Goal: Task Accomplishment & Management: Complete application form

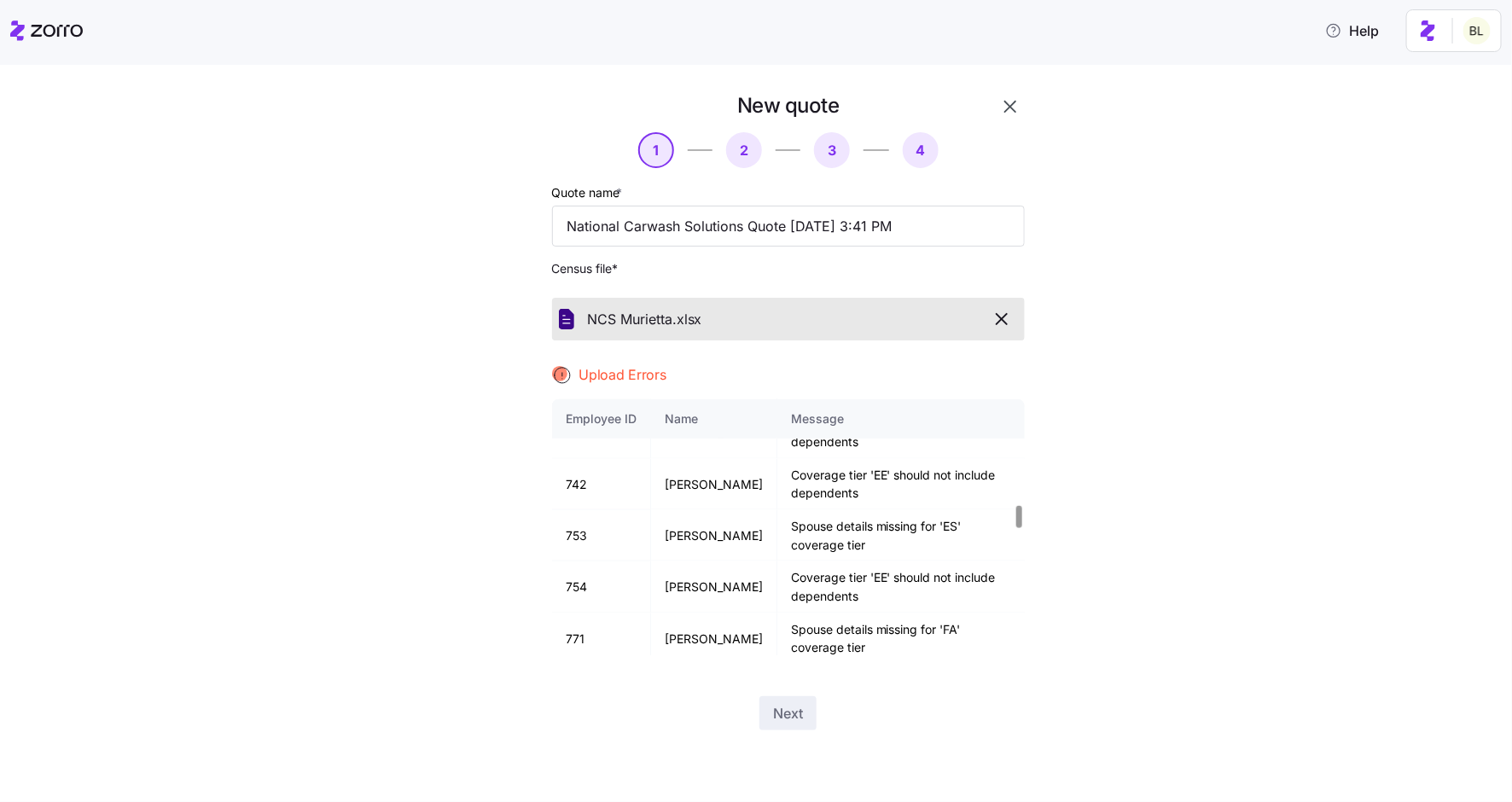
scroll to position [1201, 0]
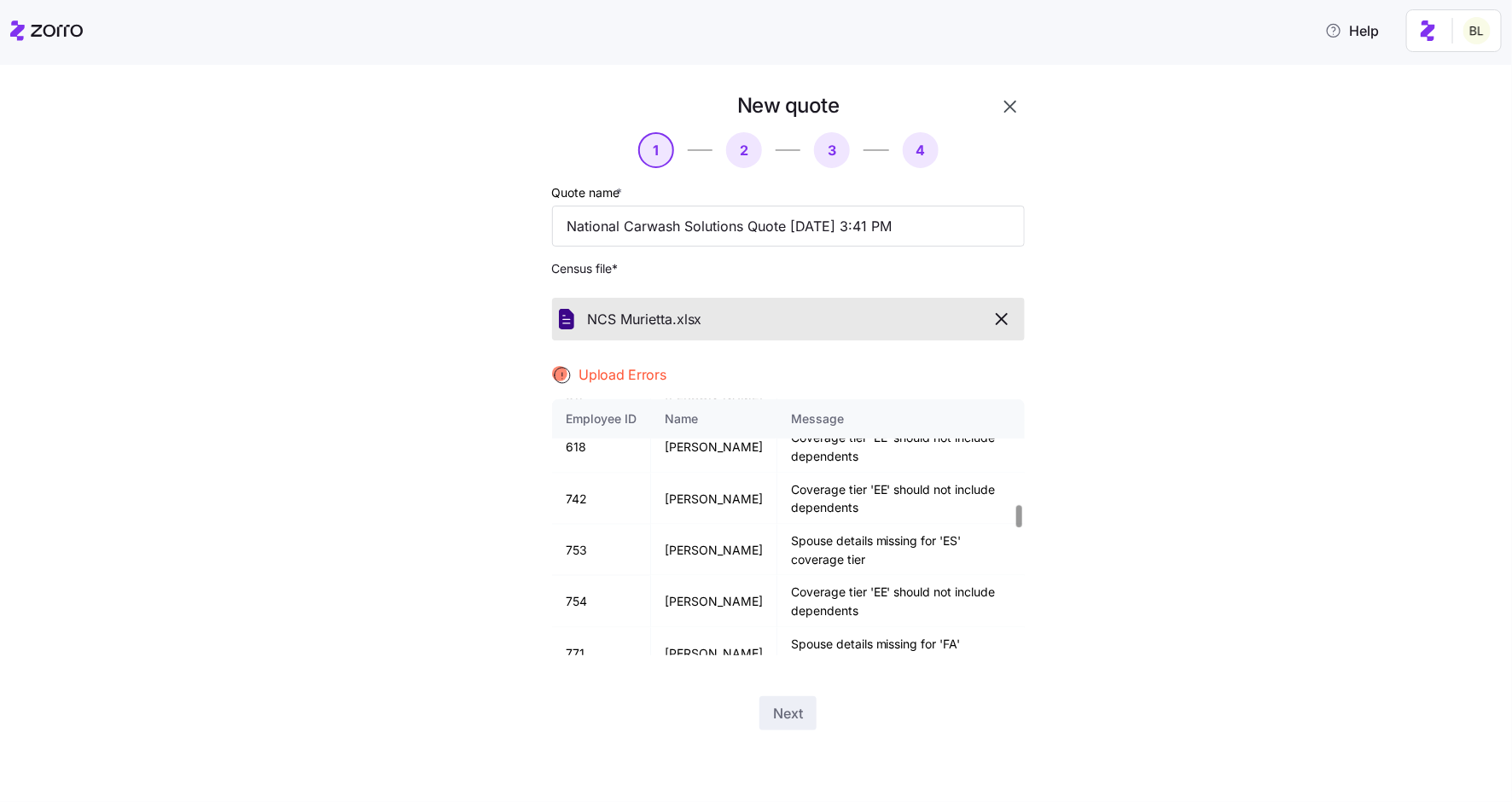
click at [1014, 516] on div at bounding box center [1020, 527] width 11 height 256
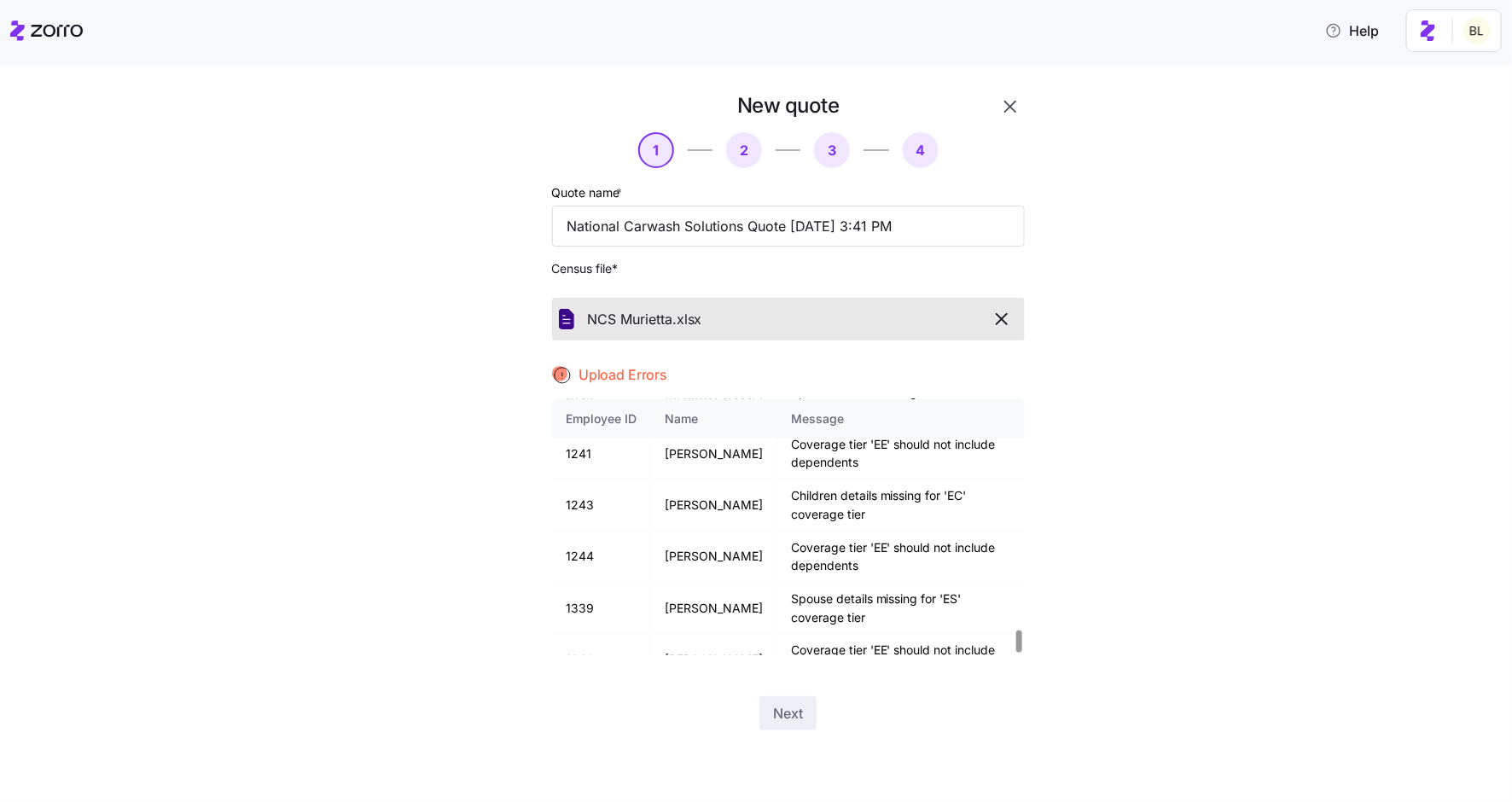
scroll to position [2649, 0]
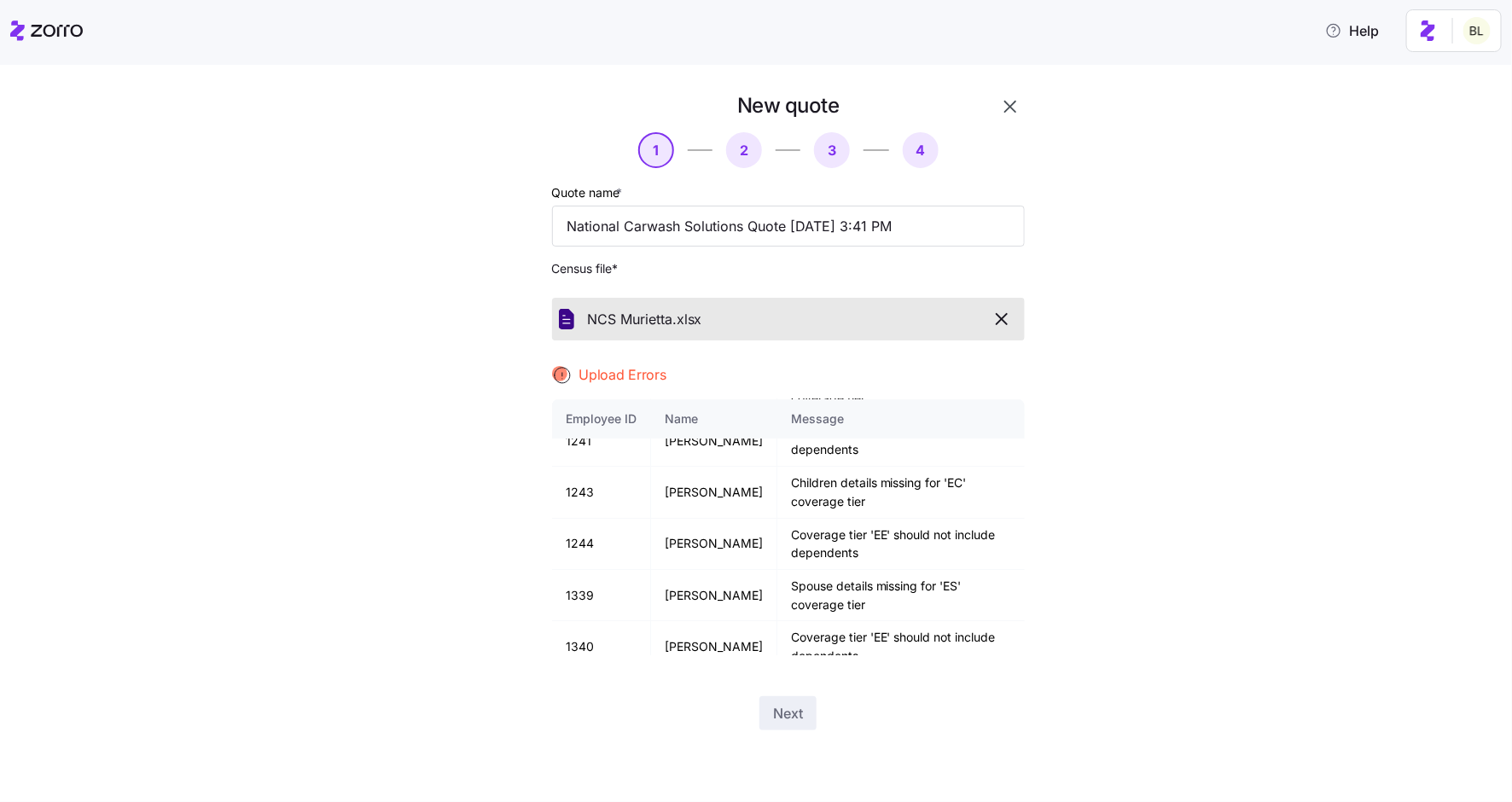
click at [1012, 308] on button "button" at bounding box center [1002, 318] width 32 height 29
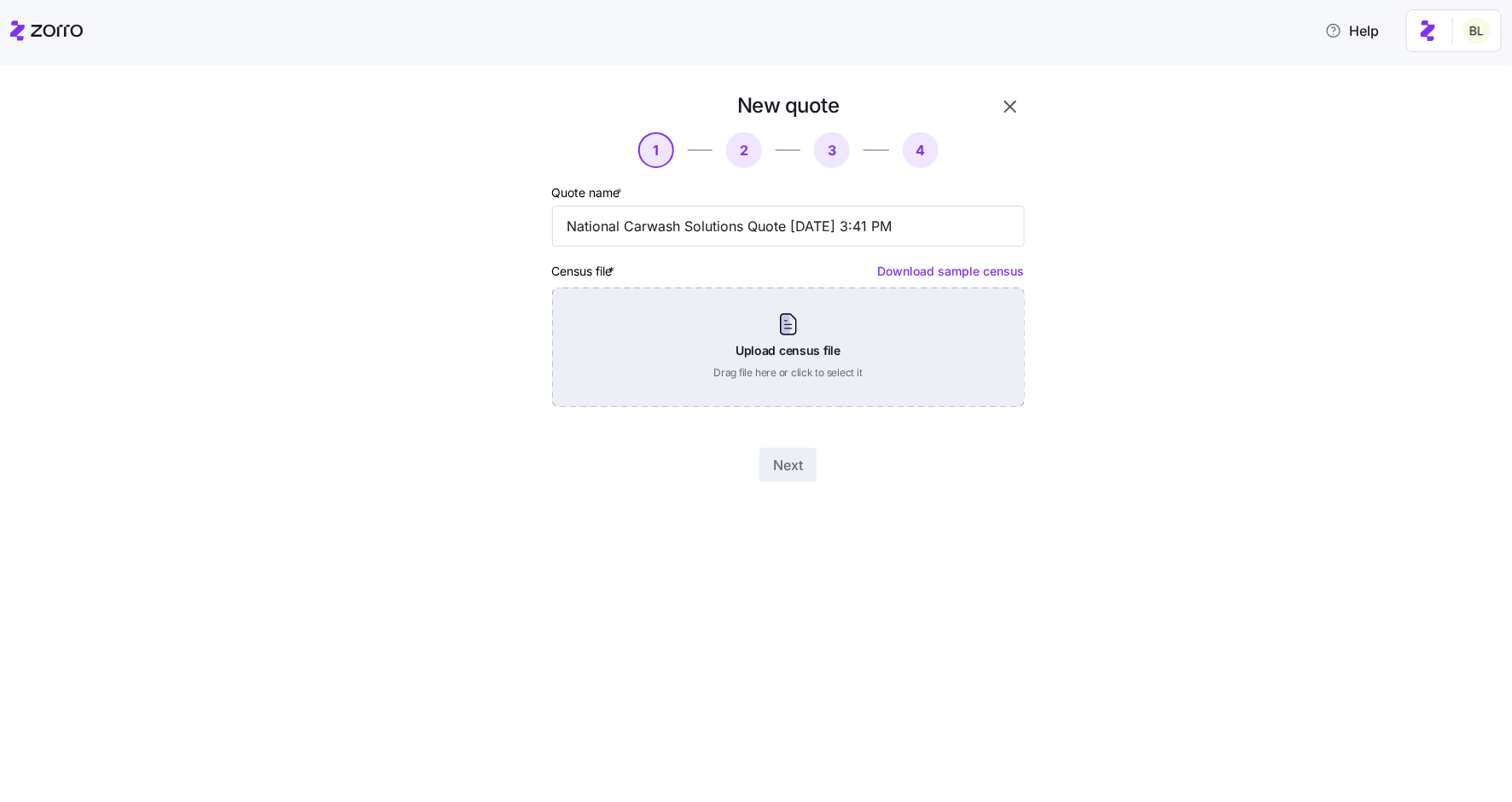
click at [853, 342] on div "Upload census file Drag file here or click to select it" at bounding box center [788, 347] width 473 height 120
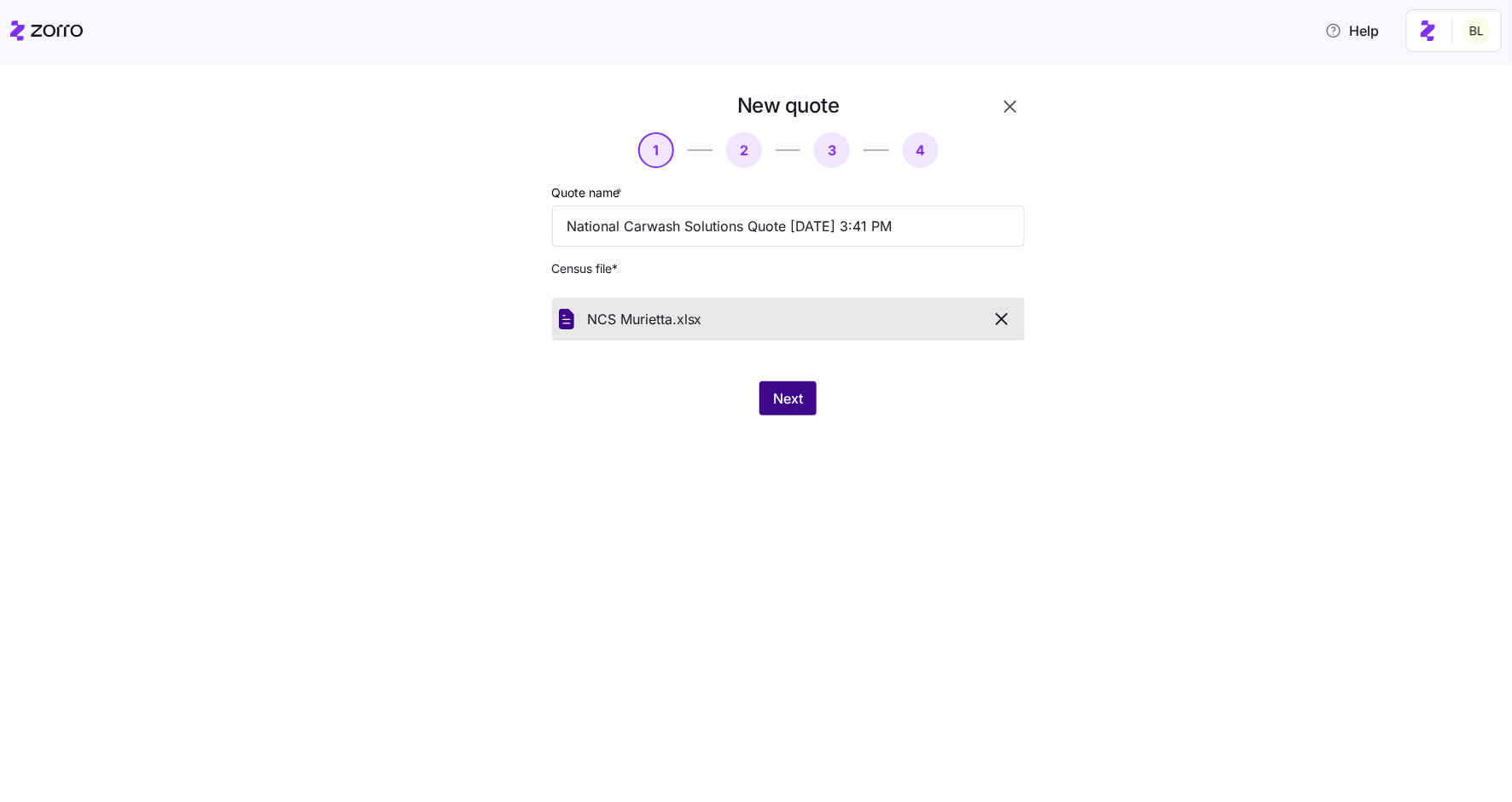
click at [790, 395] on span "Next" at bounding box center [788, 397] width 30 height 20
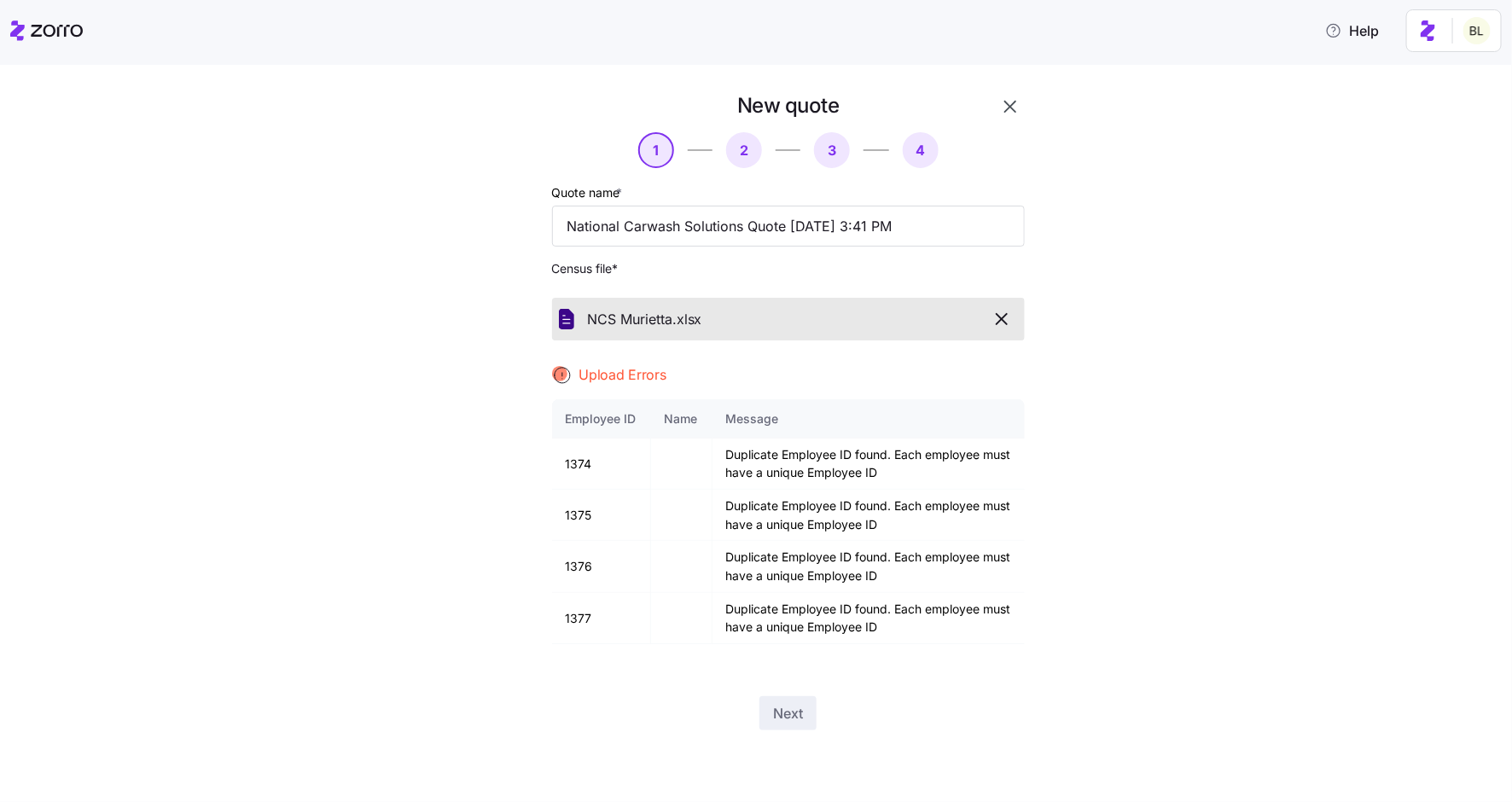
click at [998, 318] on icon "button" at bounding box center [1002, 319] width 11 height 11
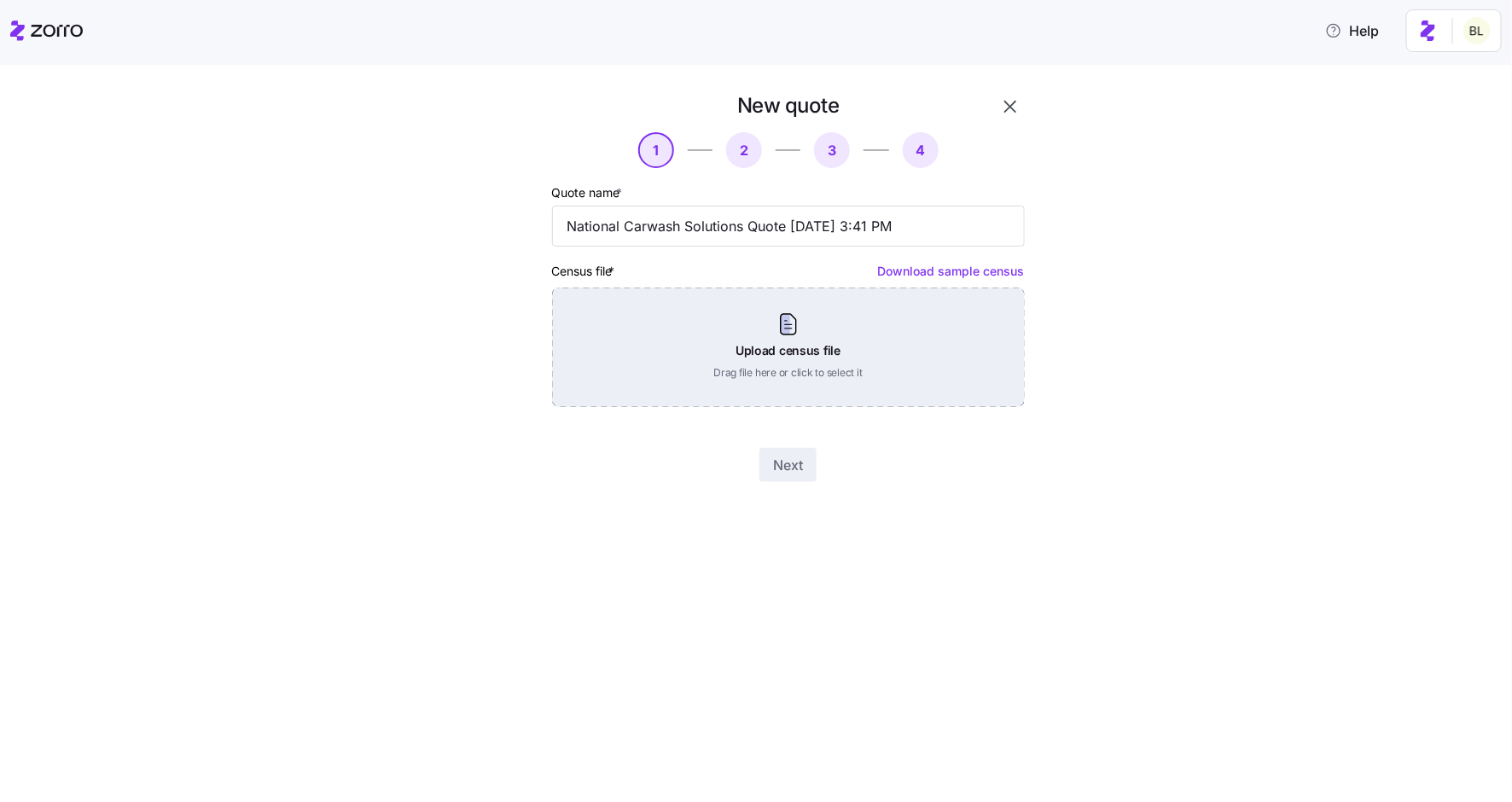
click at [810, 348] on div "Upload census file Drag file here or click to select it" at bounding box center [788, 347] width 473 height 120
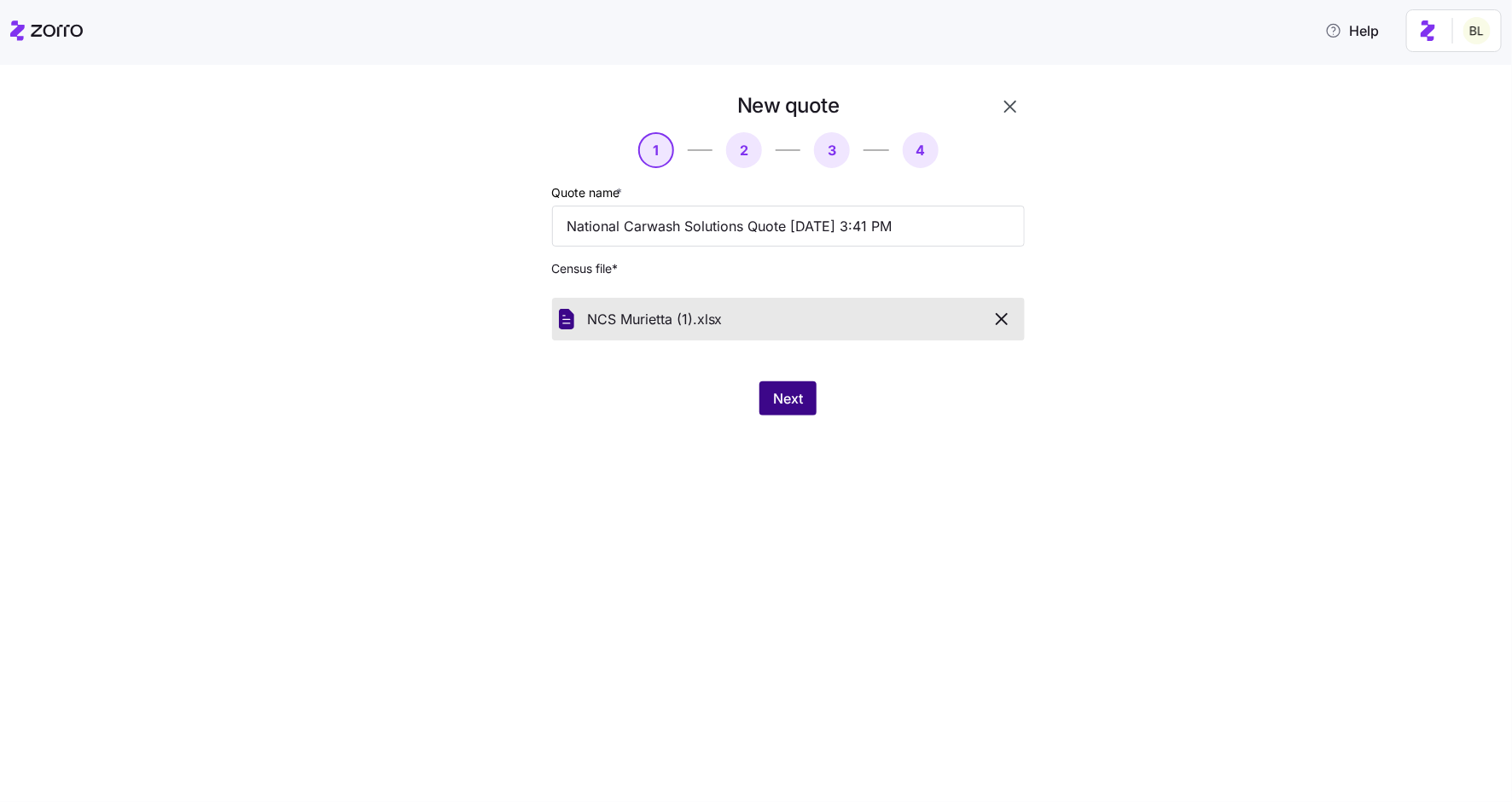
click at [784, 394] on span "Next" at bounding box center [788, 397] width 30 height 20
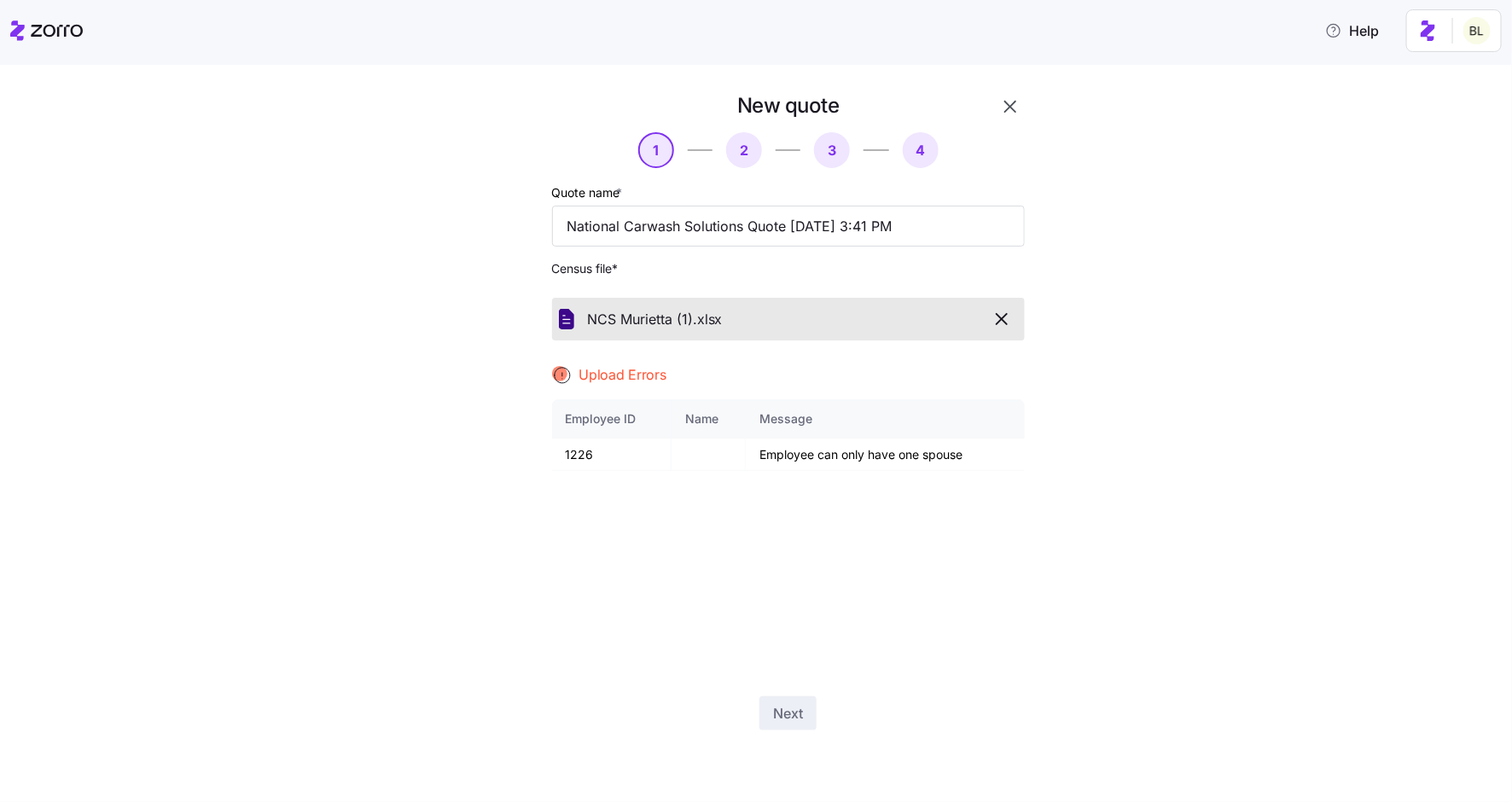
click at [1004, 317] on icon "button" at bounding box center [1001, 318] width 20 height 20
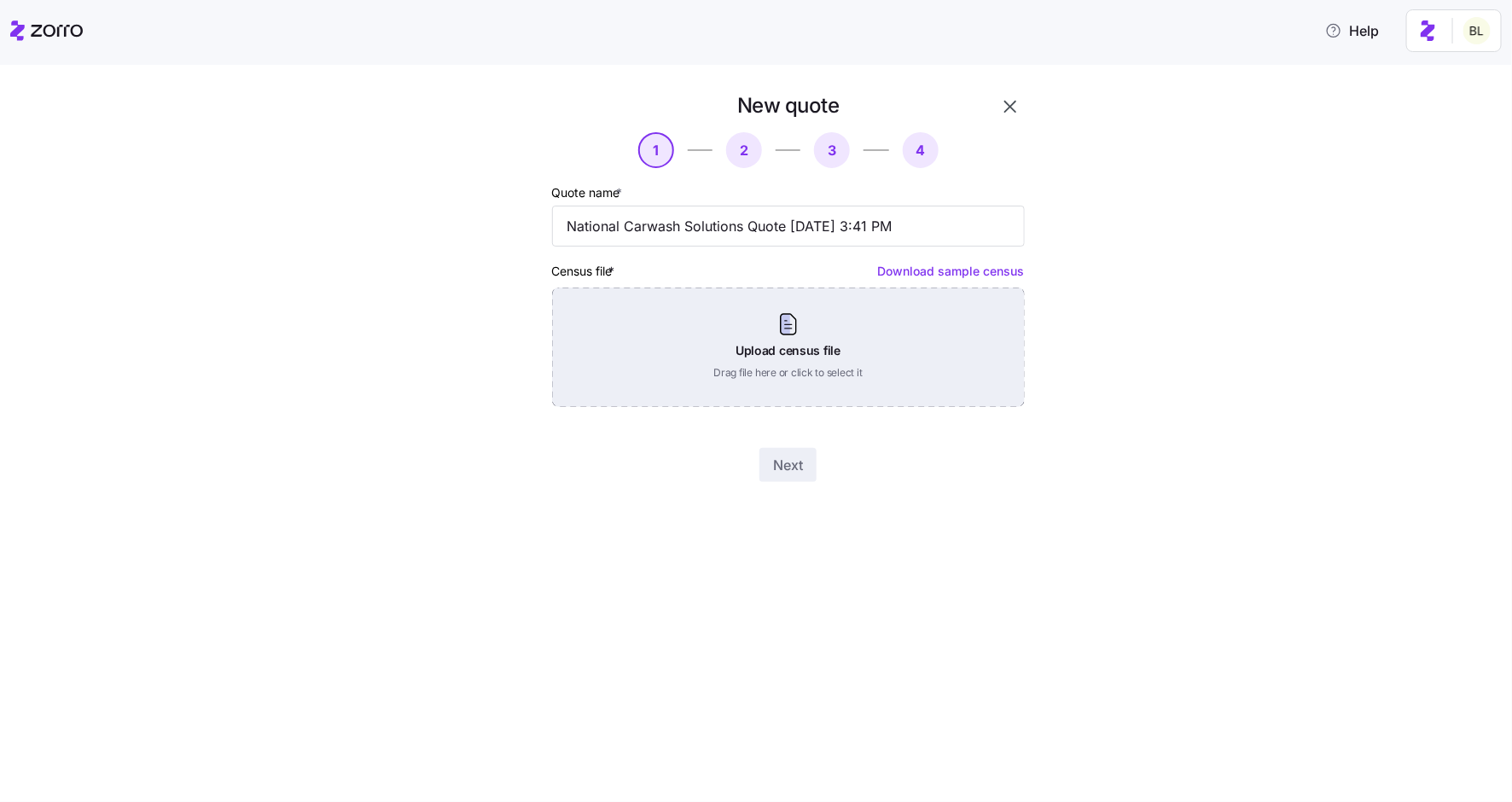
click at [798, 322] on div "Upload census file Drag file here or click to select it" at bounding box center [788, 347] width 473 height 120
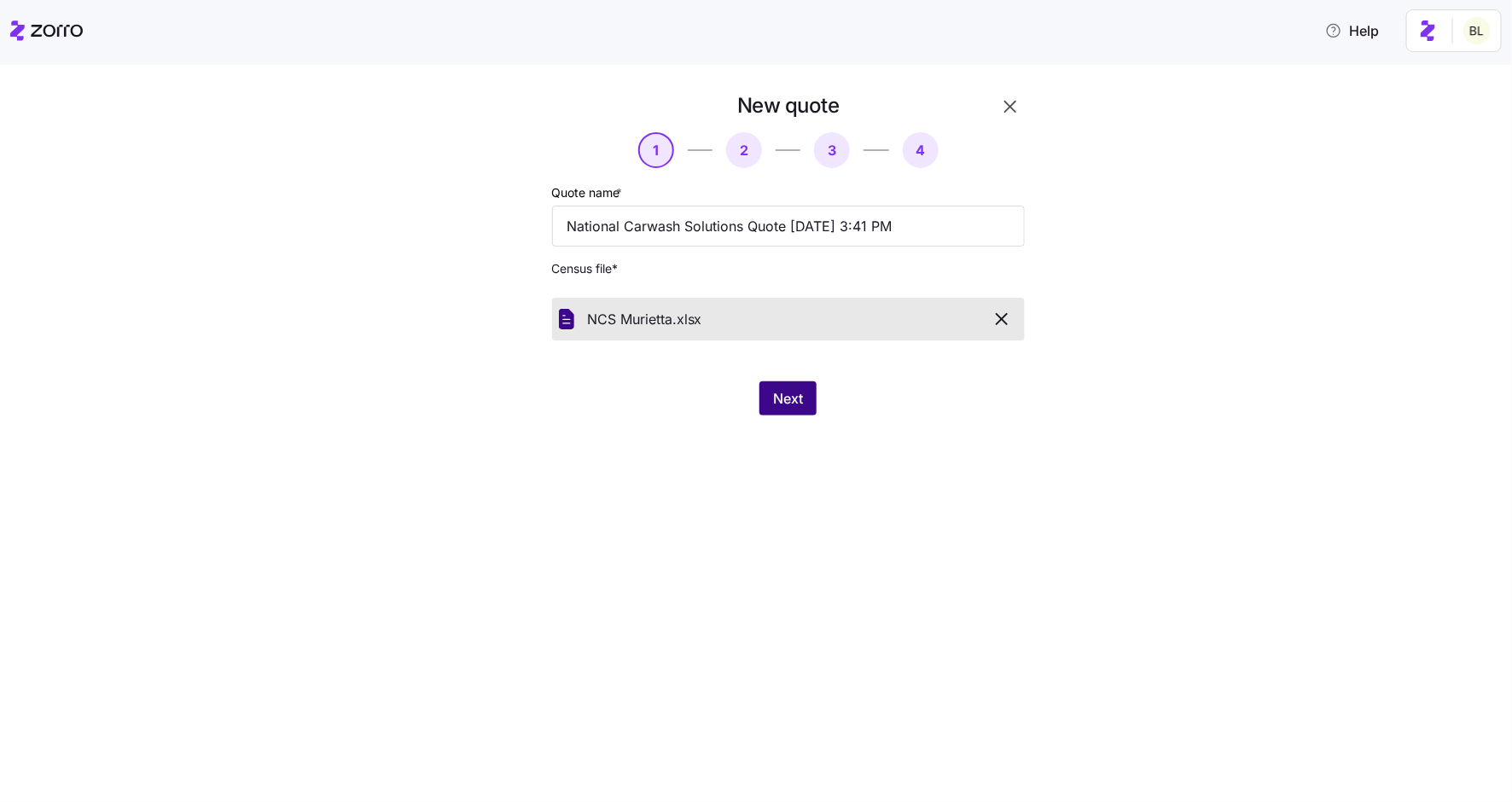
click at [785, 403] on span "Next" at bounding box center [788, 397] width 30 height 20
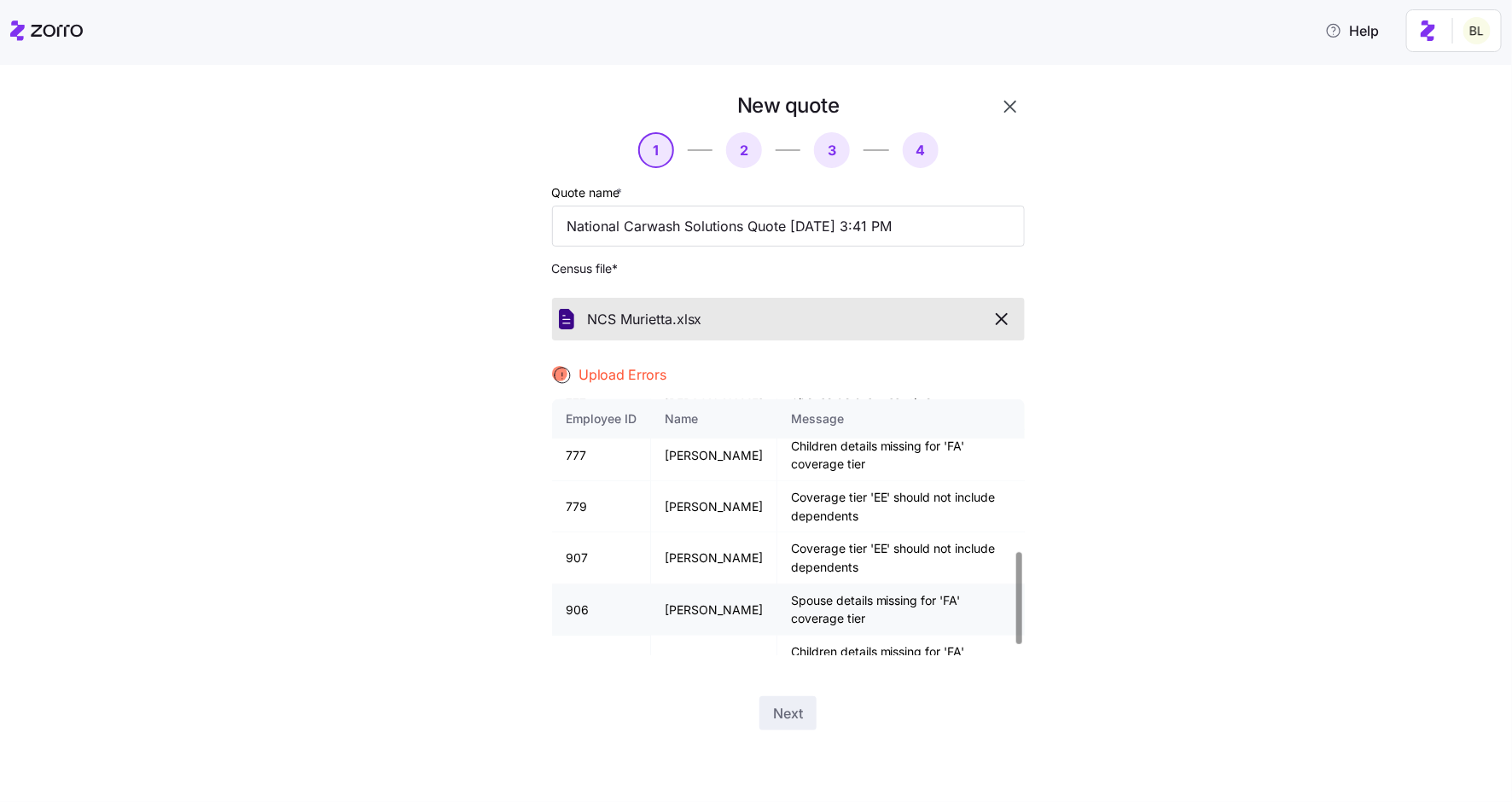
scroll to position [448, 0]
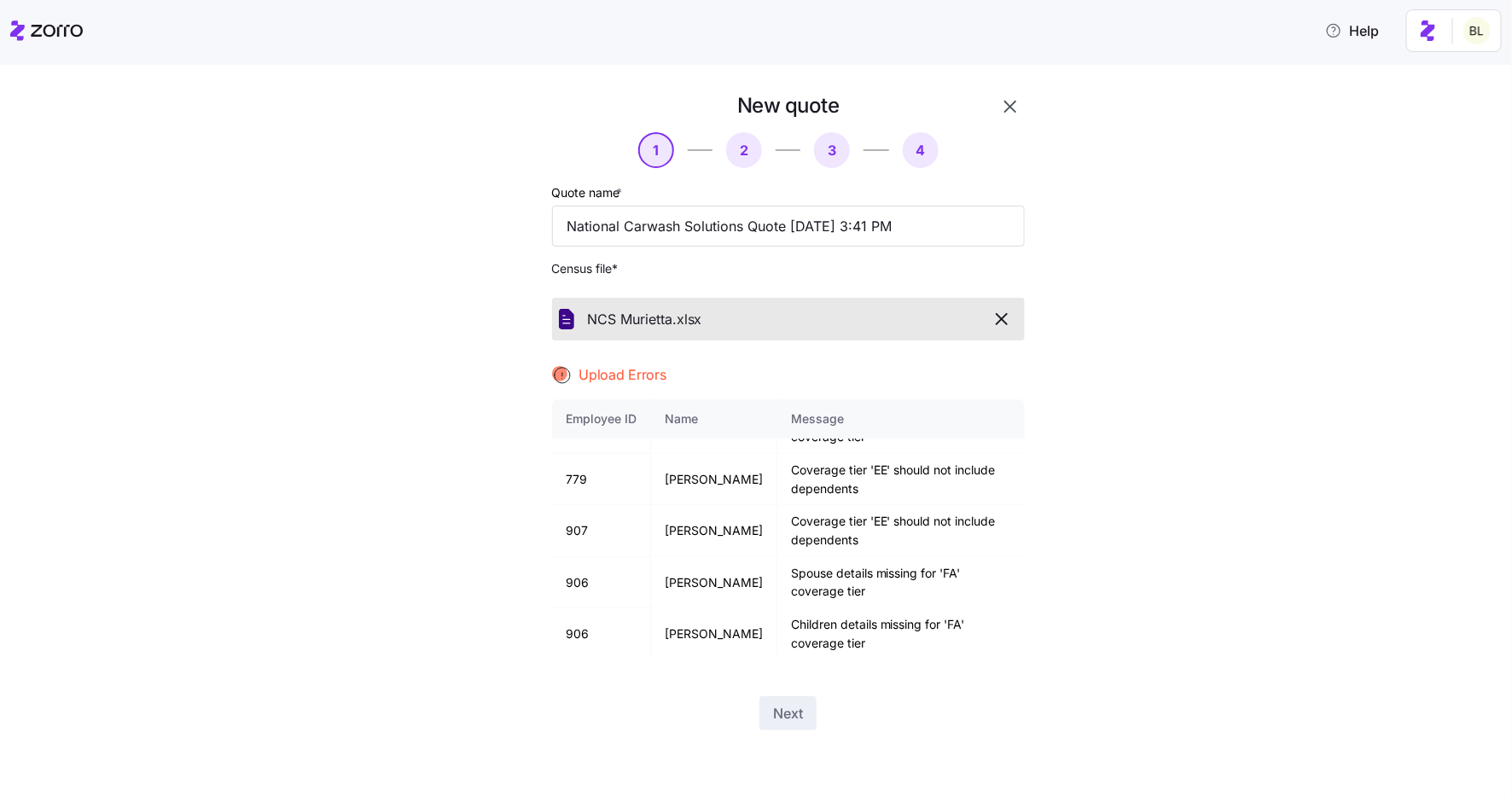
click at [998, 307] on button "button" at bounding box center [1002, 318] width 32 height 29
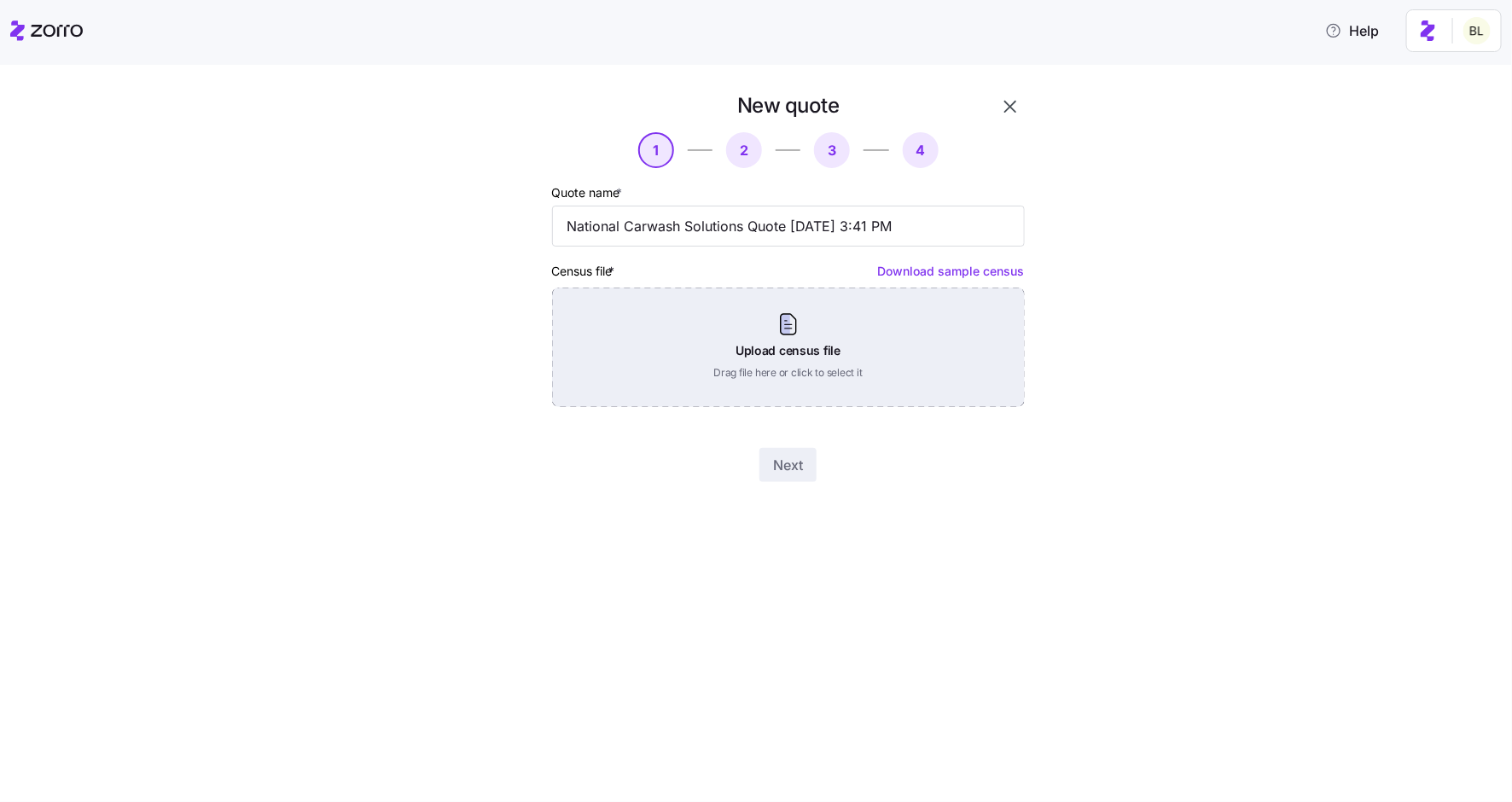
click at [800, 333] on div "Upload census file Drag file here or click to select it" at bounding box center [788, 347] width 473 height 120
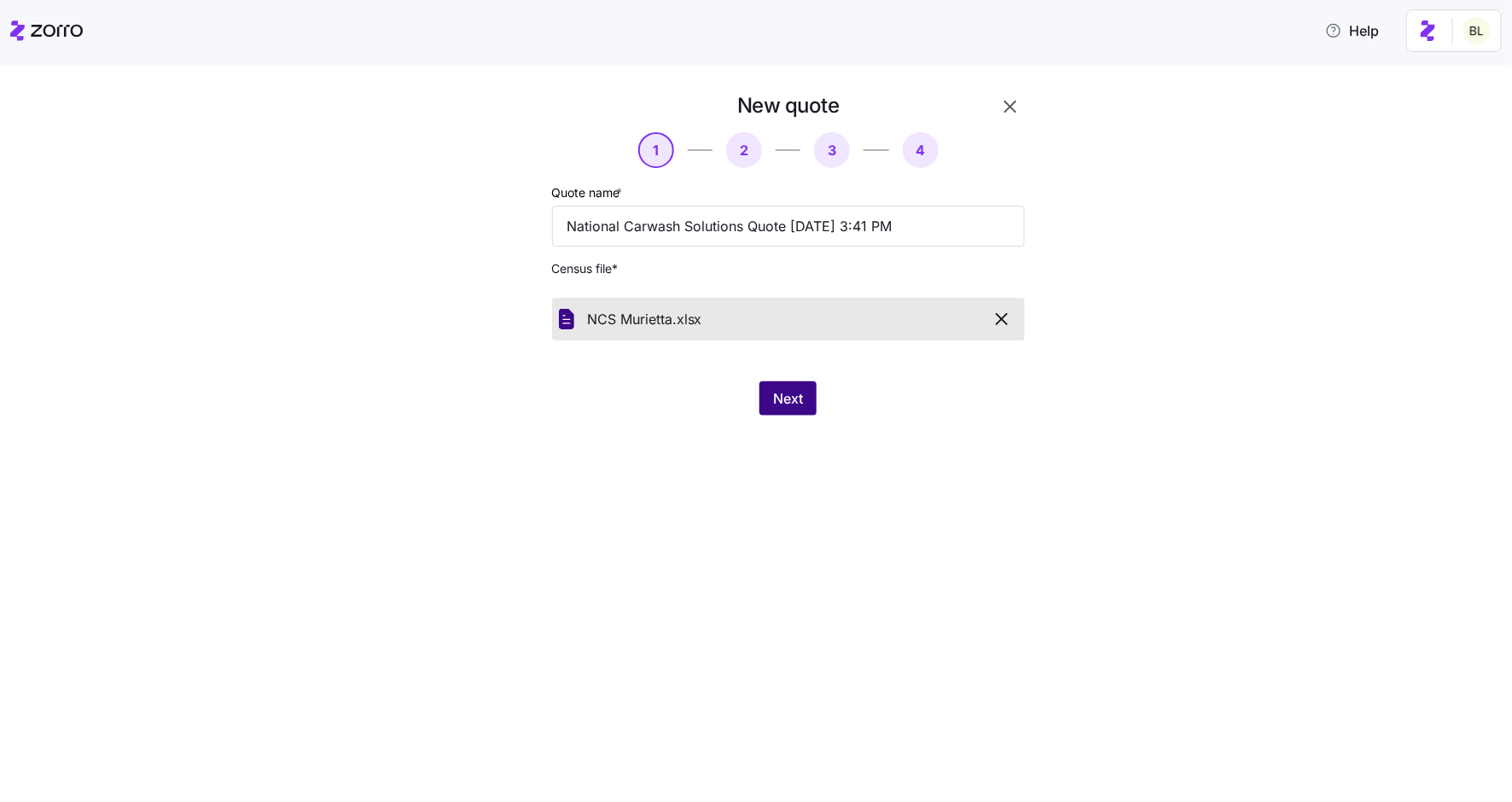
click at [789, 389] on span "Next" at bounding box center [788, 397] width 30 height 20
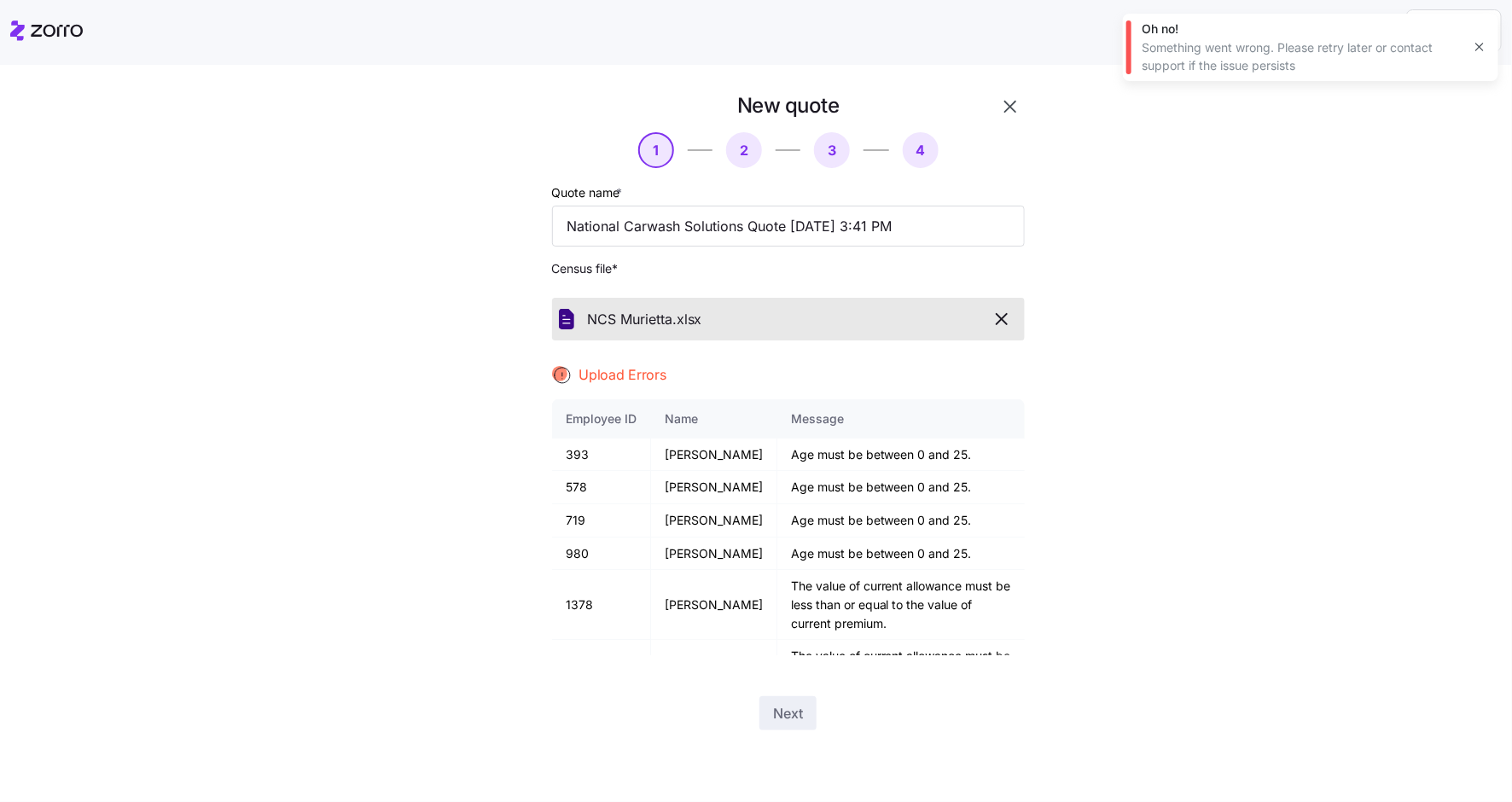
click at [1480, 41] on icon "button" at bounding box center [1478, 46] width 13 height 13
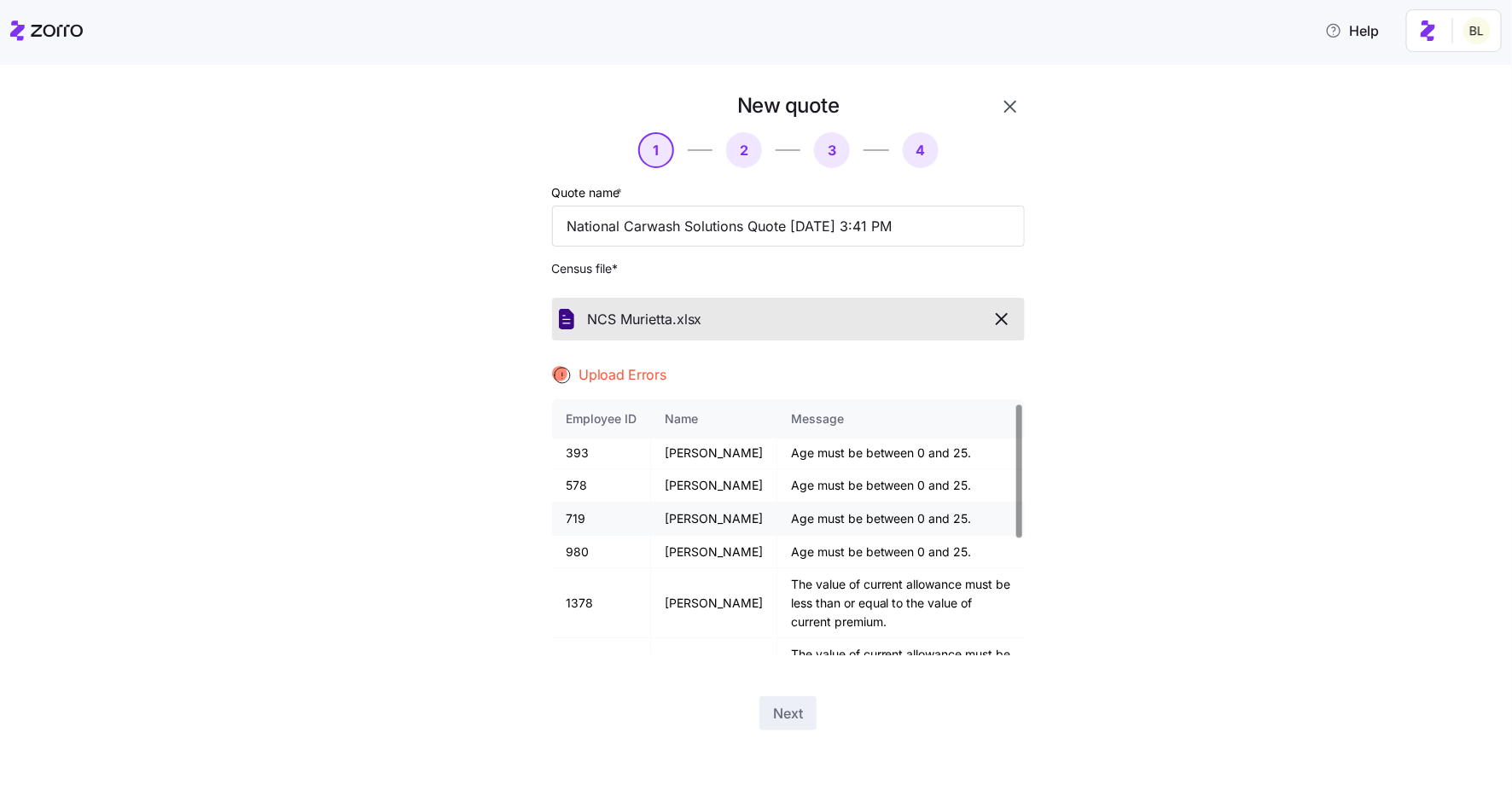
scroll to position [0, 0]
